Goal: Obtain resource: Download file/media

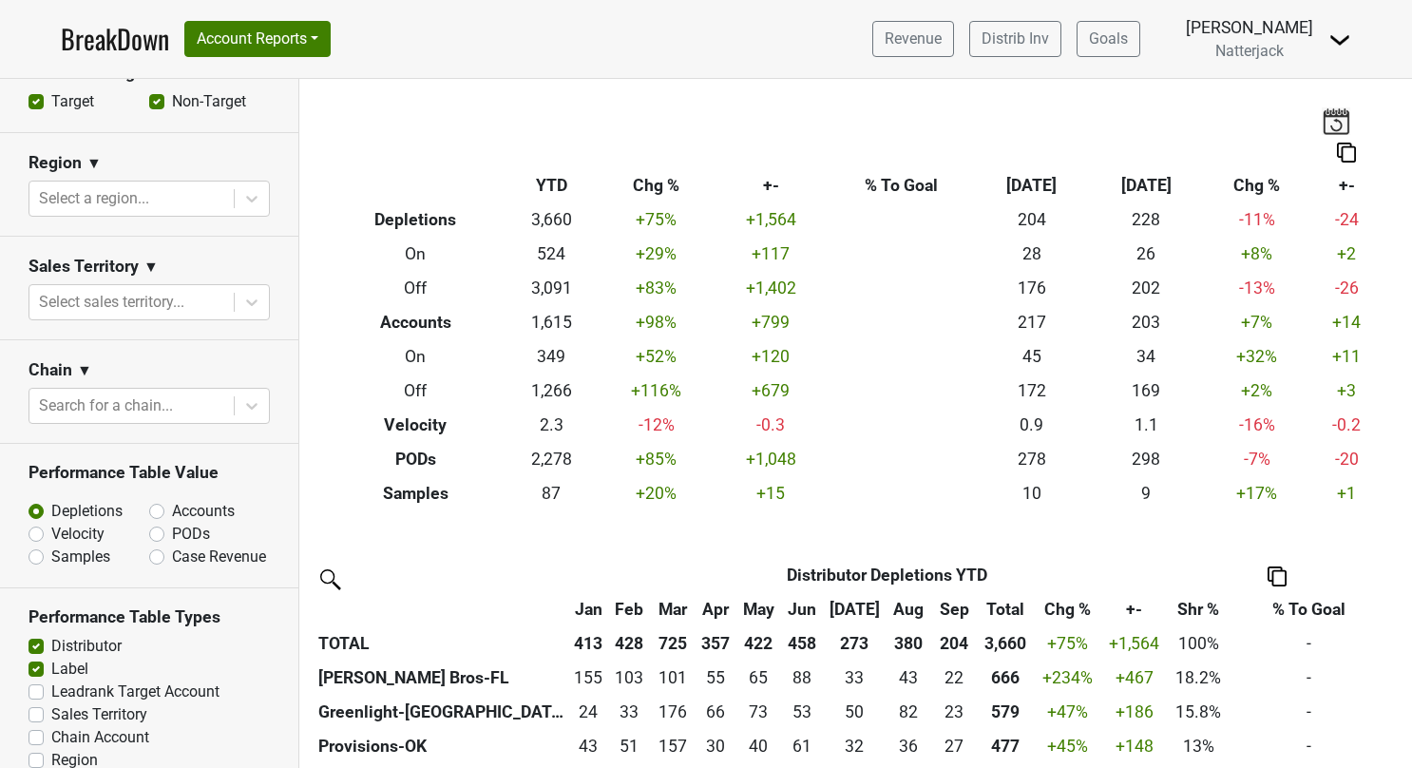
scroll to position [622, 0]
click at [172, 505] on label "Accounts" at bounding box center [203, 509] width 63 height 23
click at [151, 505] on input "Accounts" at bounding box center [206, 507] width 115 height 19
radio input "true"
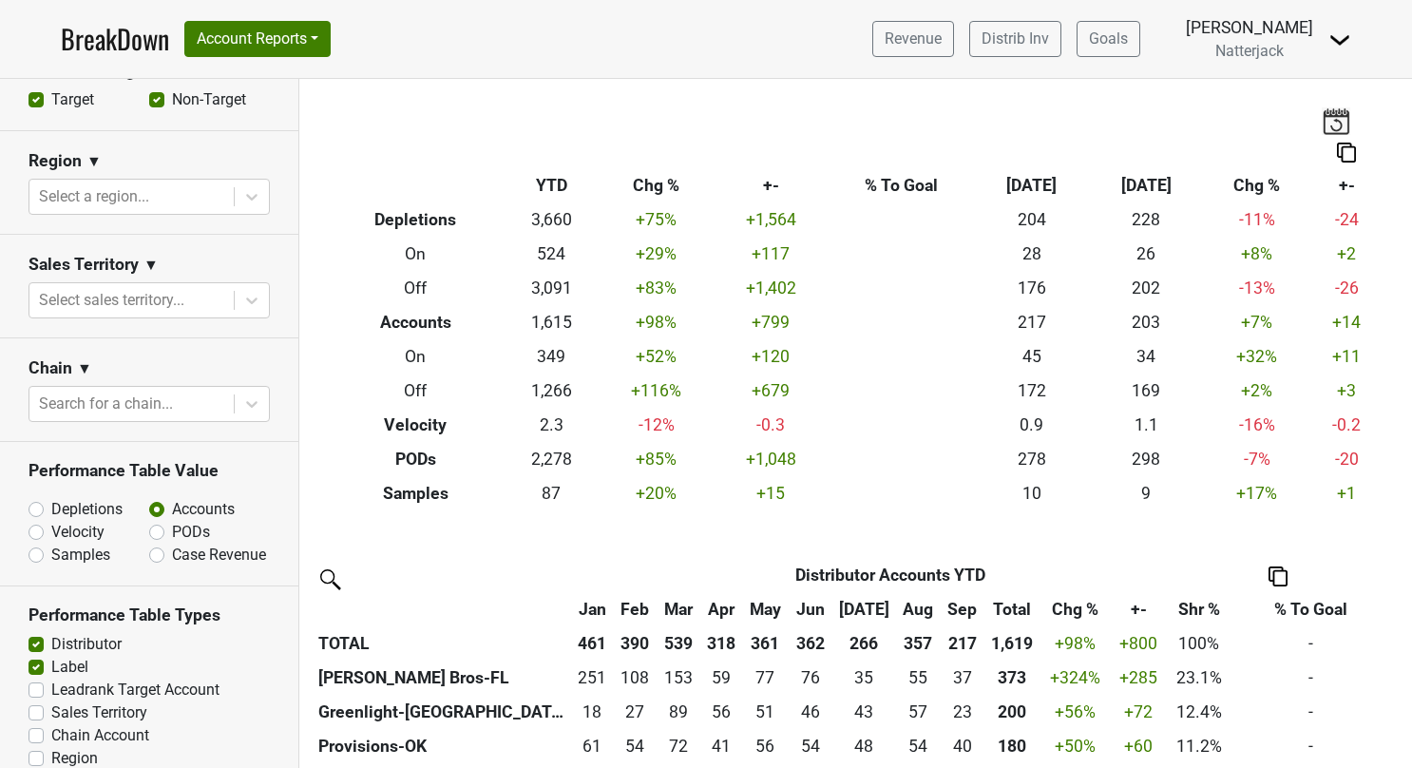
click at [1347, 155] on img at bounding box center [1346, 153] width 19 height 20
click at [1344, 125] on div "Export to Excel" at bounding box center [1340, 118] width 95 height 28
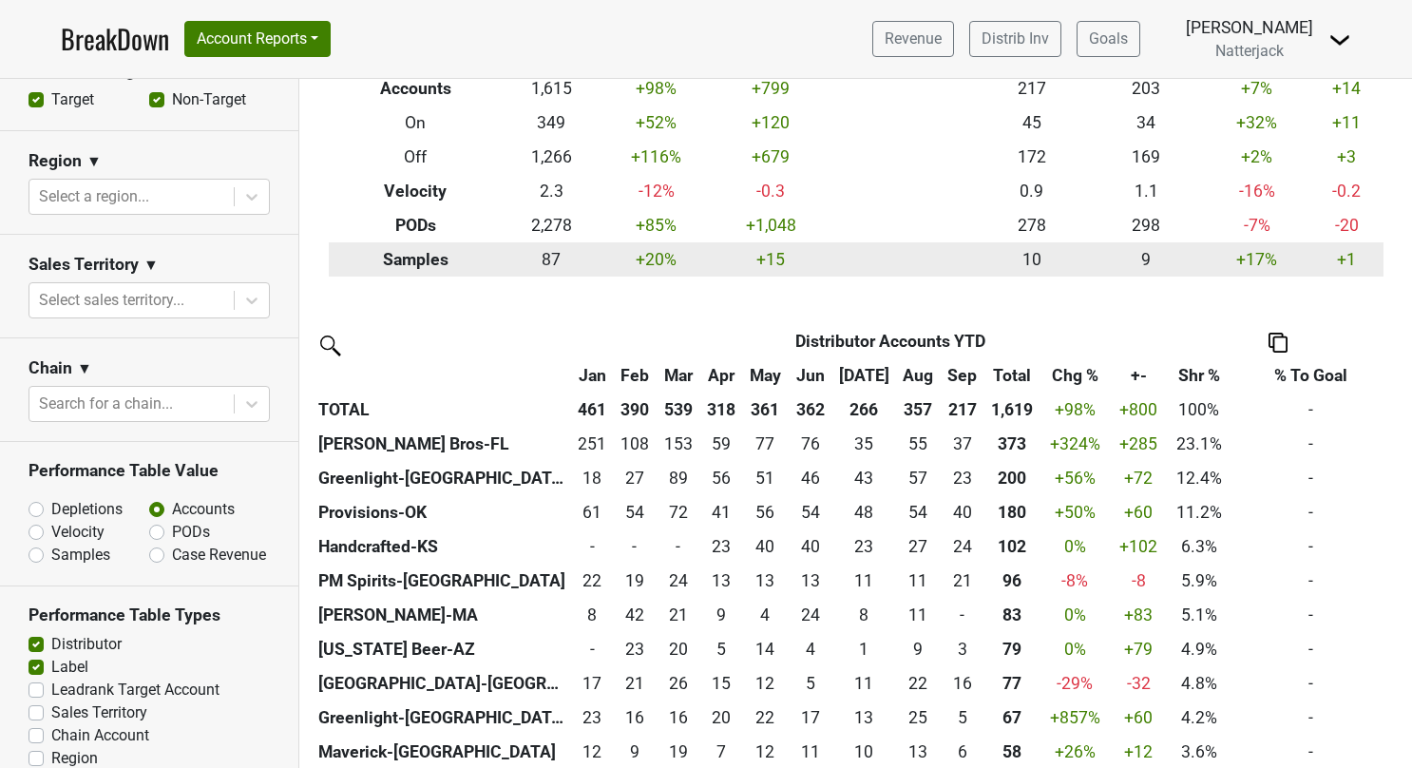
scroll to position [449, 0]
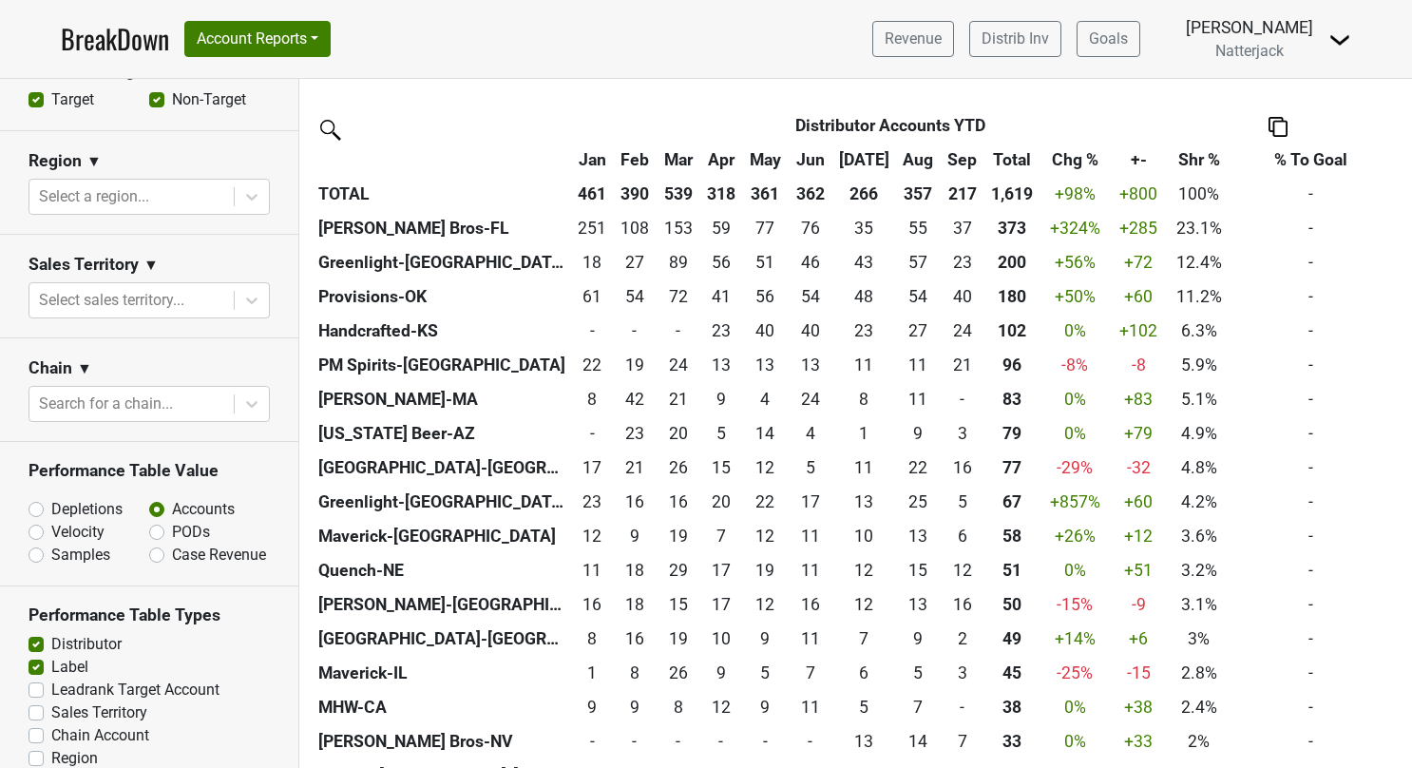
click at [1286, 124] on th at bounding box center [1278, 125] width 224 height 34
click at [1274, 125] on img at bounding box center [1278, 127] width 19 height 20
click at [1265, 93] on div "Export to Excel" at bounding box center [1275, 91] width 97 height 28
click at [172, 525] on label "PODs" at bounding box center [191, 532] width 38 height 23
click at [151, 525] on input "PODs" at bounding box center [206, 530] width 115 height 19
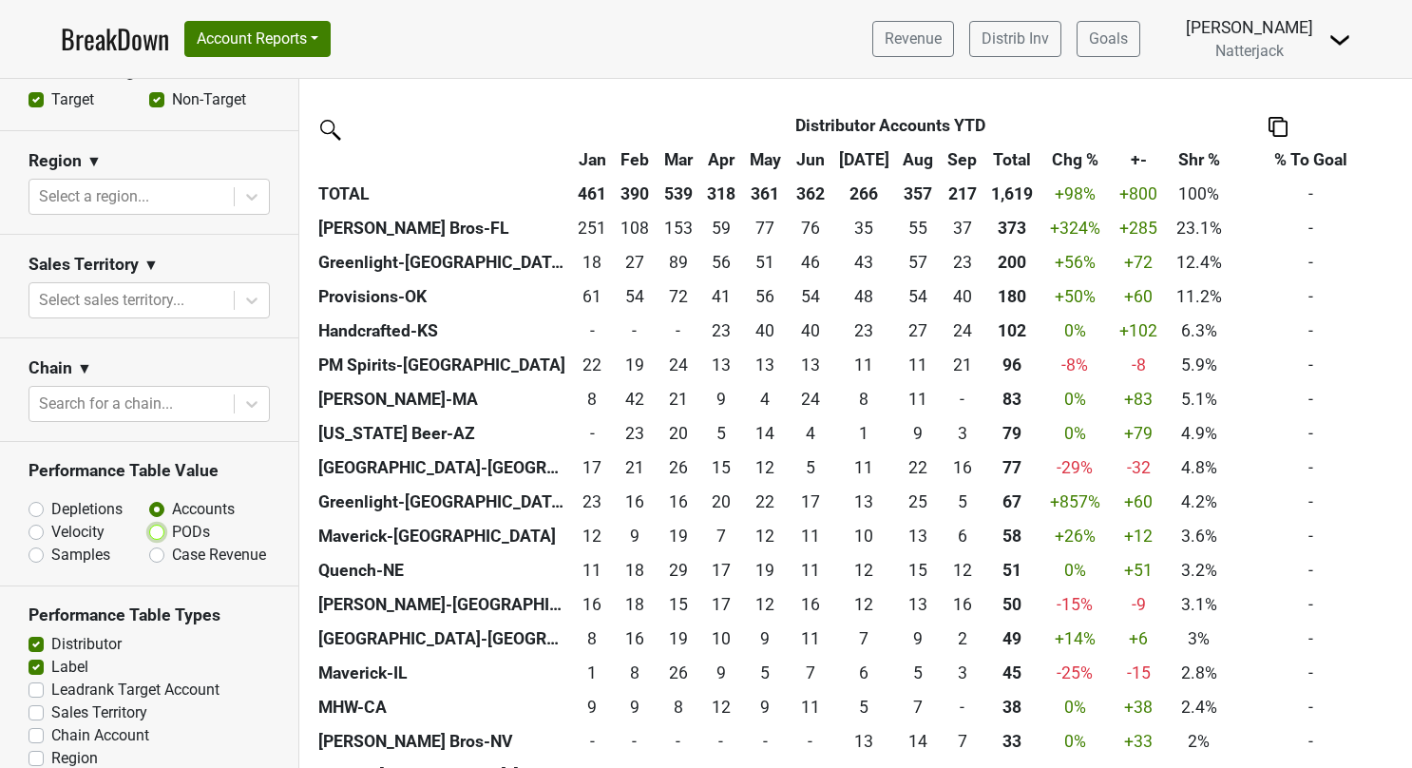
radio input "true"
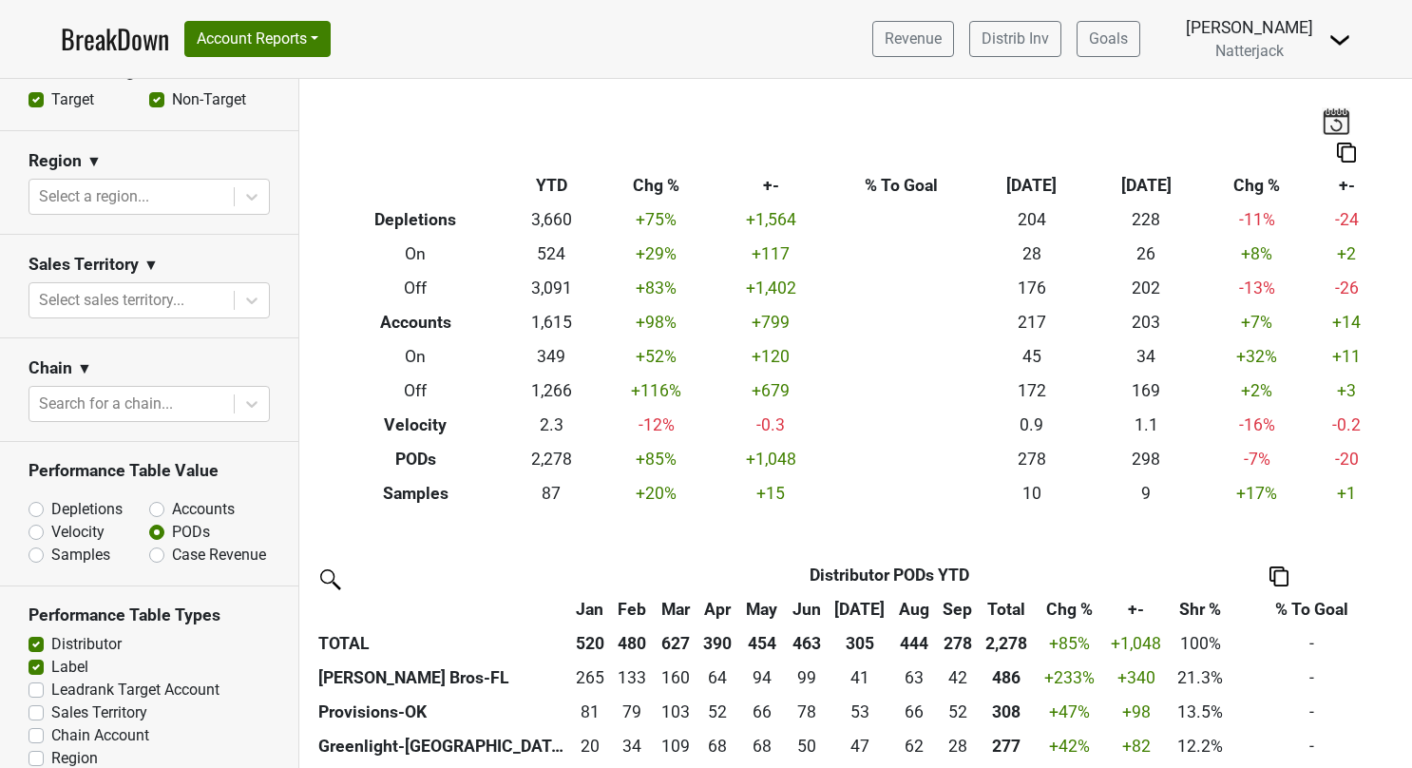
click at [1343, 153] on img at bounding box center [1346, 153] width 19 height 20
click at [1337, 124] on div "Export to Excel" at bounding box center [1340, 118] width 95 height 28
click at [1160, 534] on div "Filters Breakdown Type YTD Chg % +- % To Goal Sep ‘[DATE] Chg % +- Depletions 3…" at bounding box center [855, 423] width 1113 height 689
click at [1283, 571] on img at bounding box center [1278, 576] width 19 height 20
click at [1284, 535] on div "Export to Excel" at bounding box center [1276, 541] width 97 height 28
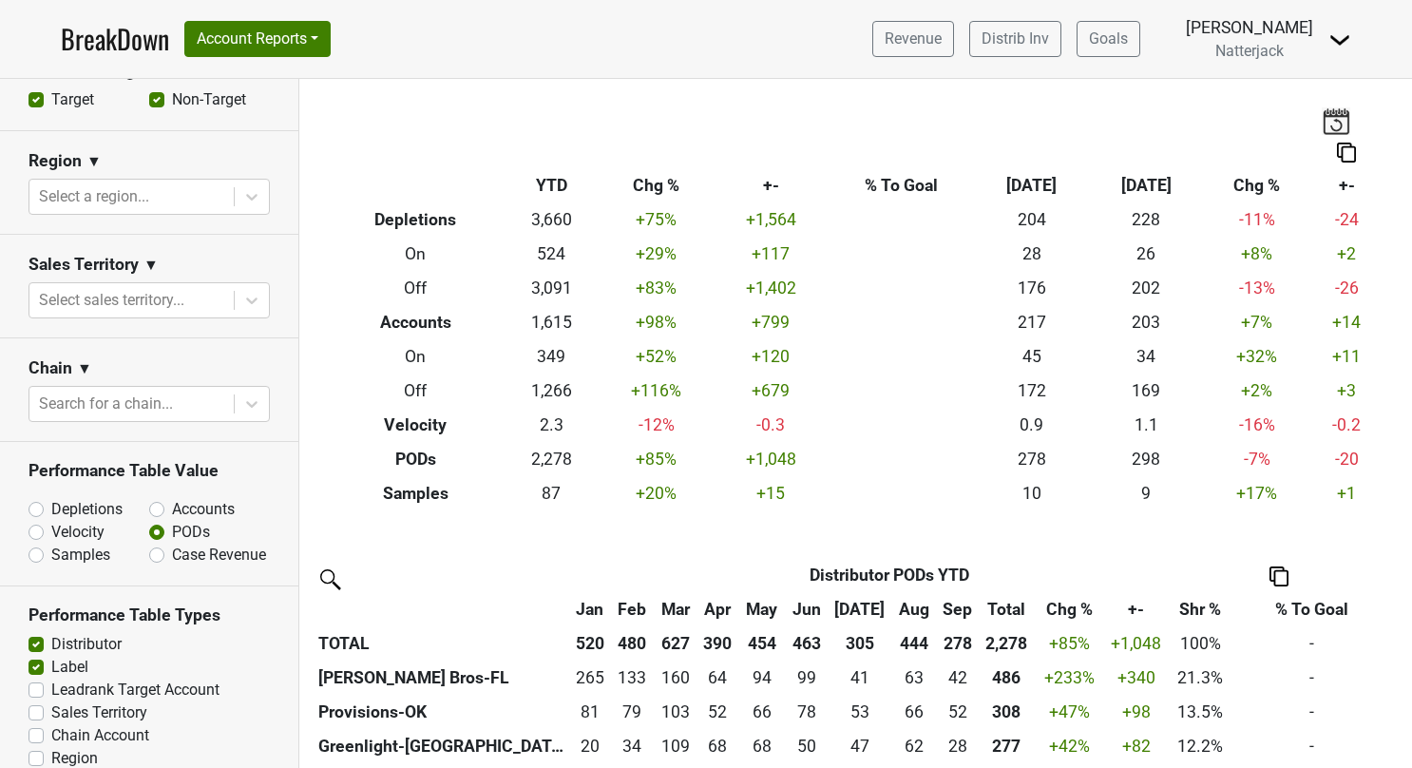
click at [51, 528] on label "Velocity" at bounding box center [77, 532] width 53 height 23
click at [35, 528] on input "Velocity" at bounding box center [86, 530] width 115 height 19
radio input "true"
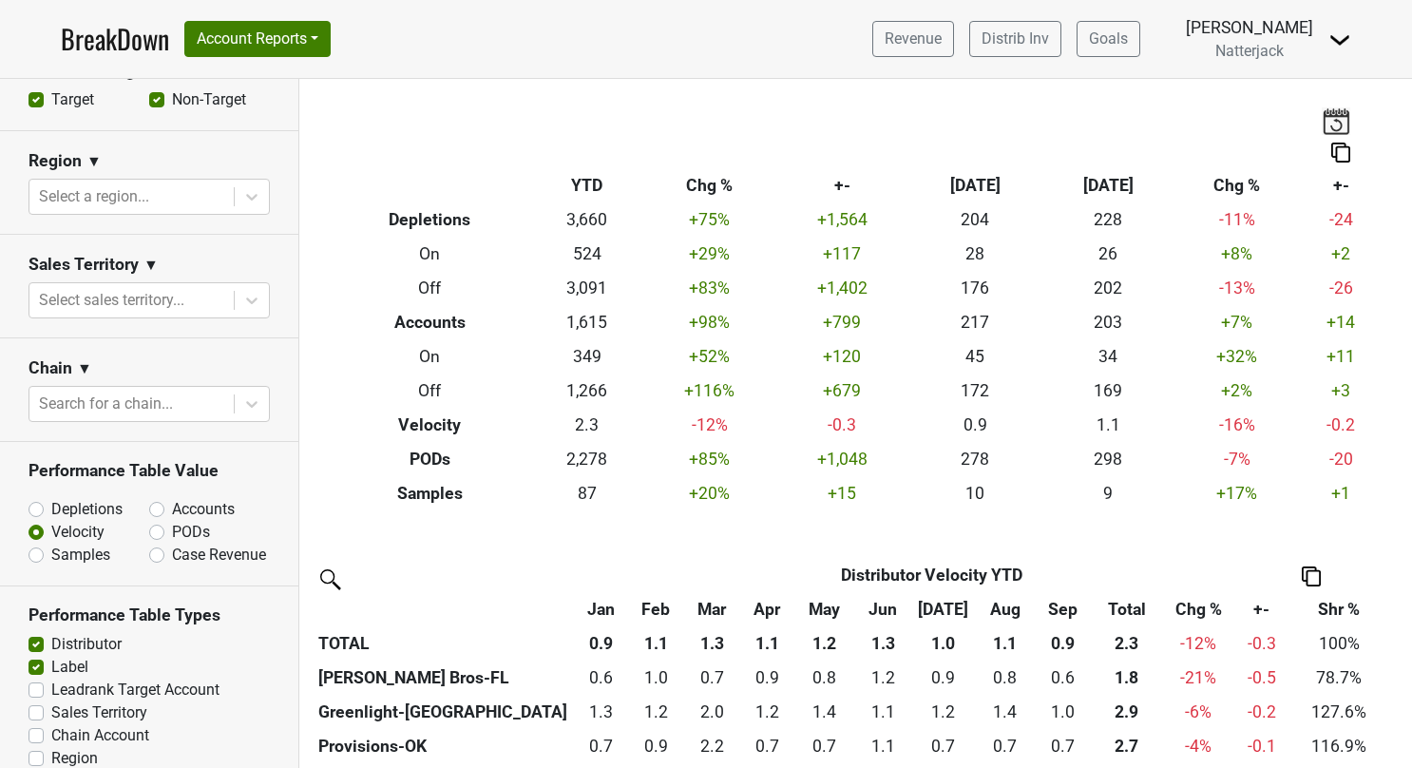
click at [1337, 157] on img at bounding box center [1340, 153] width 19 height 20
click at [1342, 120] on div "Export to Excel" at bounding box center [1335, 118] width 95 height 28
